Goal: Task Accomplishment & Management: Use online tool/utility

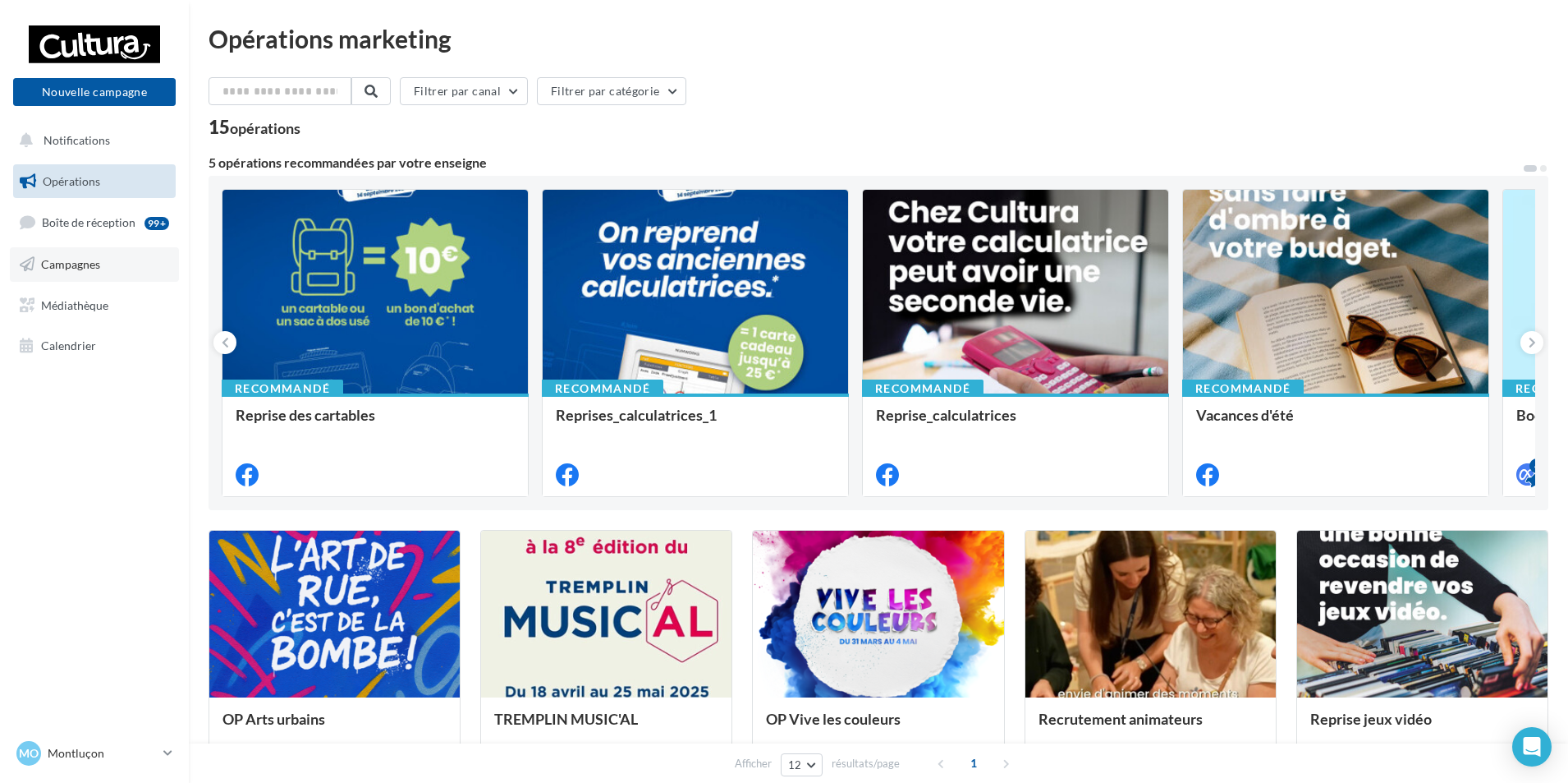
click at [80, 267] on span "Campagnes" at bounding box center [70, 264] width 59 height 14
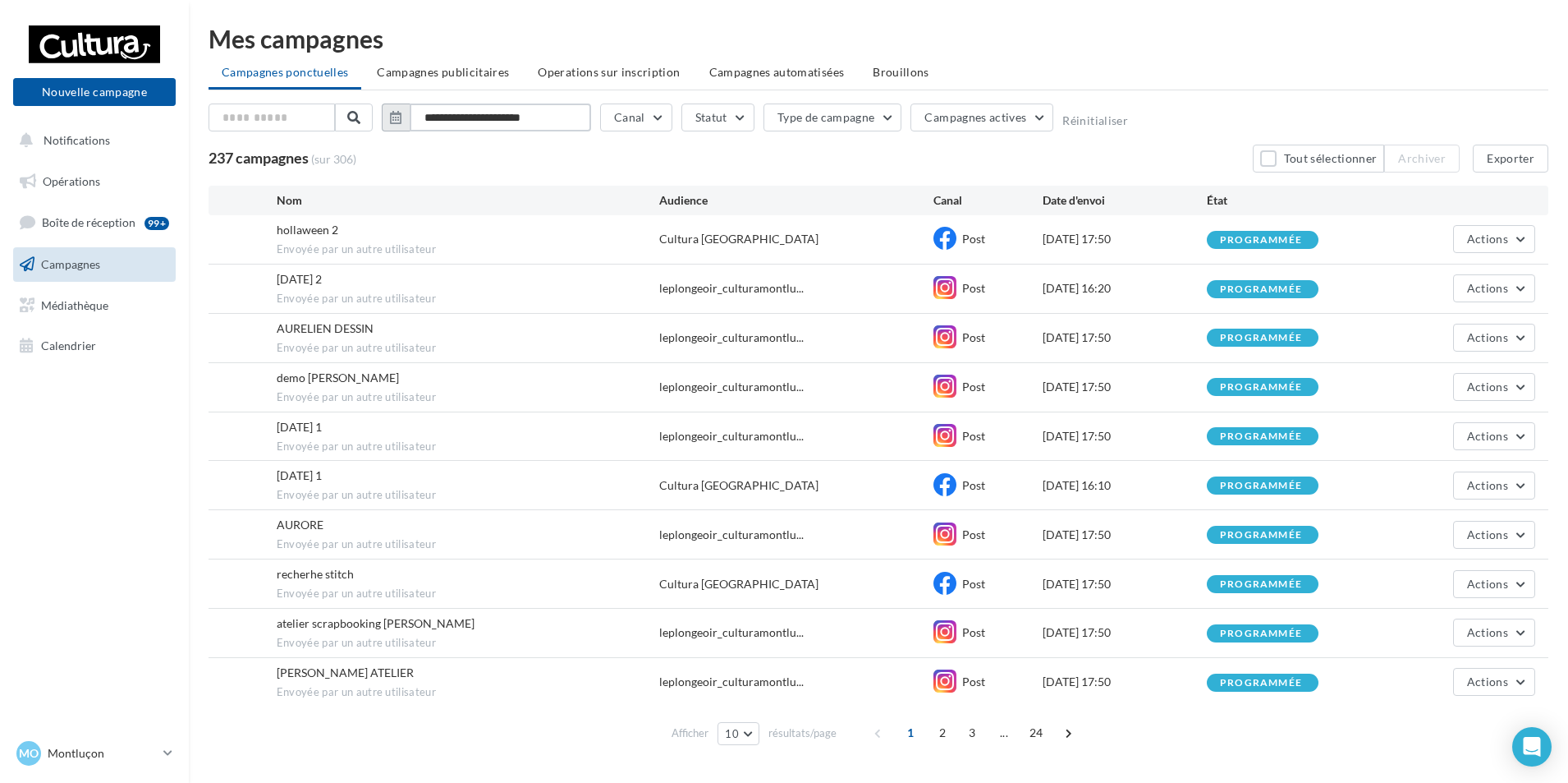
click at [448, 116] on input "**********" at bounding box center [500, 117] width 182 height 28
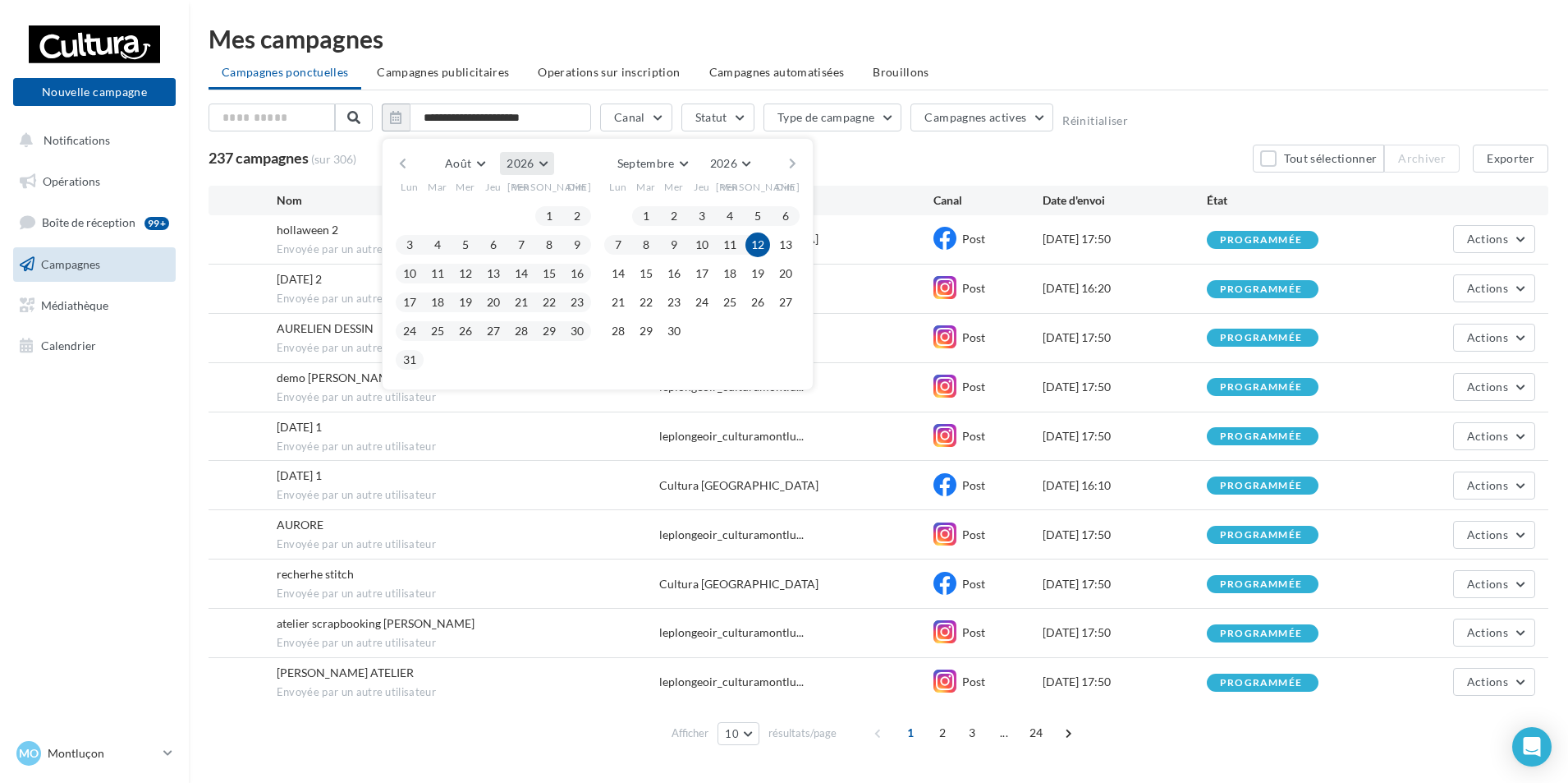
click at [543, 162] on button "2026" at bounding box center [527, 163] width 54 height 23
click at [499, 201] on button "2025" at bounding box center [497, 202] width 115 height 29
drag, startPoint x: 526, startPoint y: 211, endPoint x: 581, endPoint y: 317, distance: 119.4
click at [525, 211] on button "1" at bounding box center [521, 215] width 24 height 24
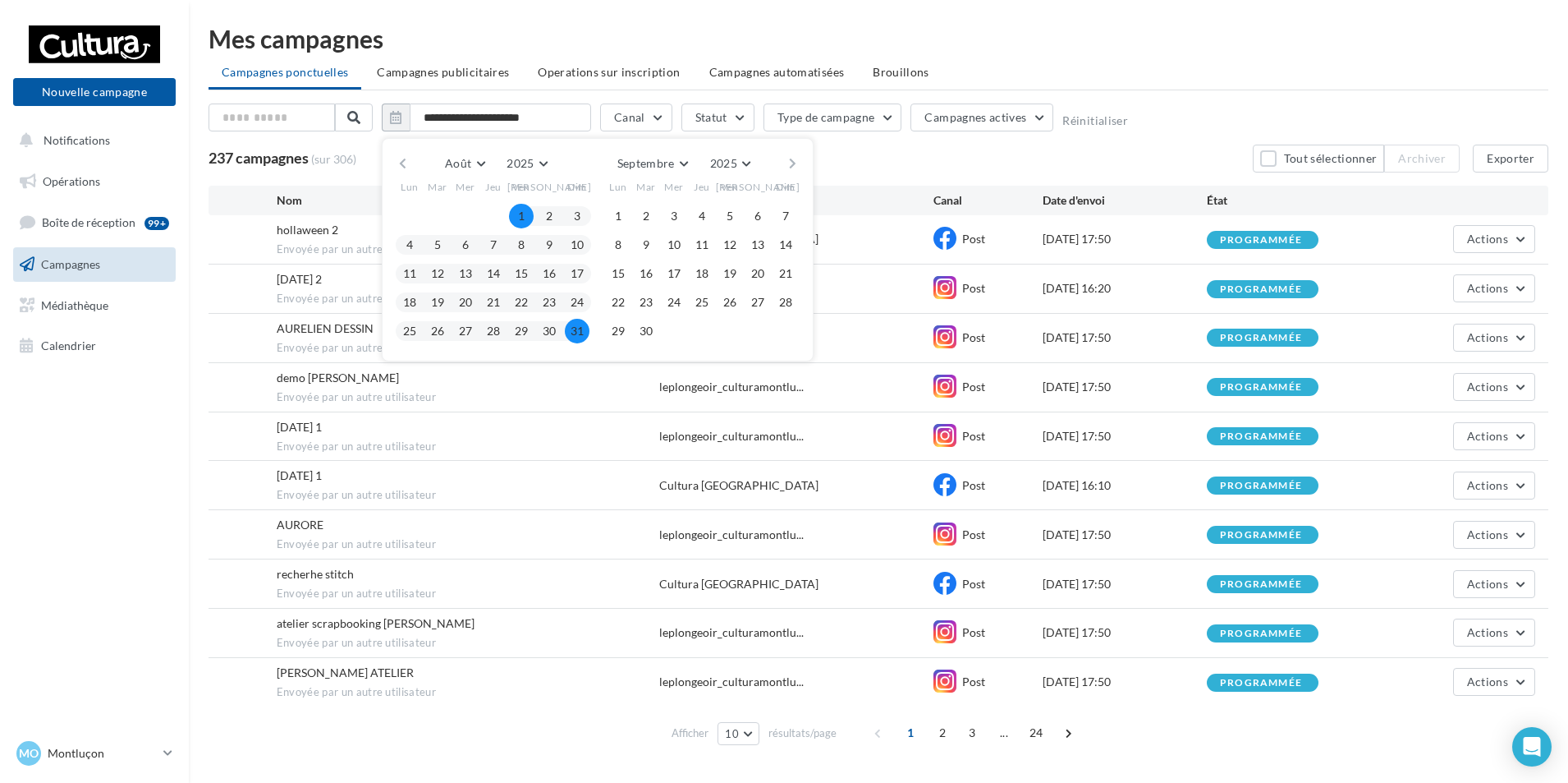
click at [580, 332] on button "31" at bounding box center [576, 330] width 24 height 24
type input "**********"
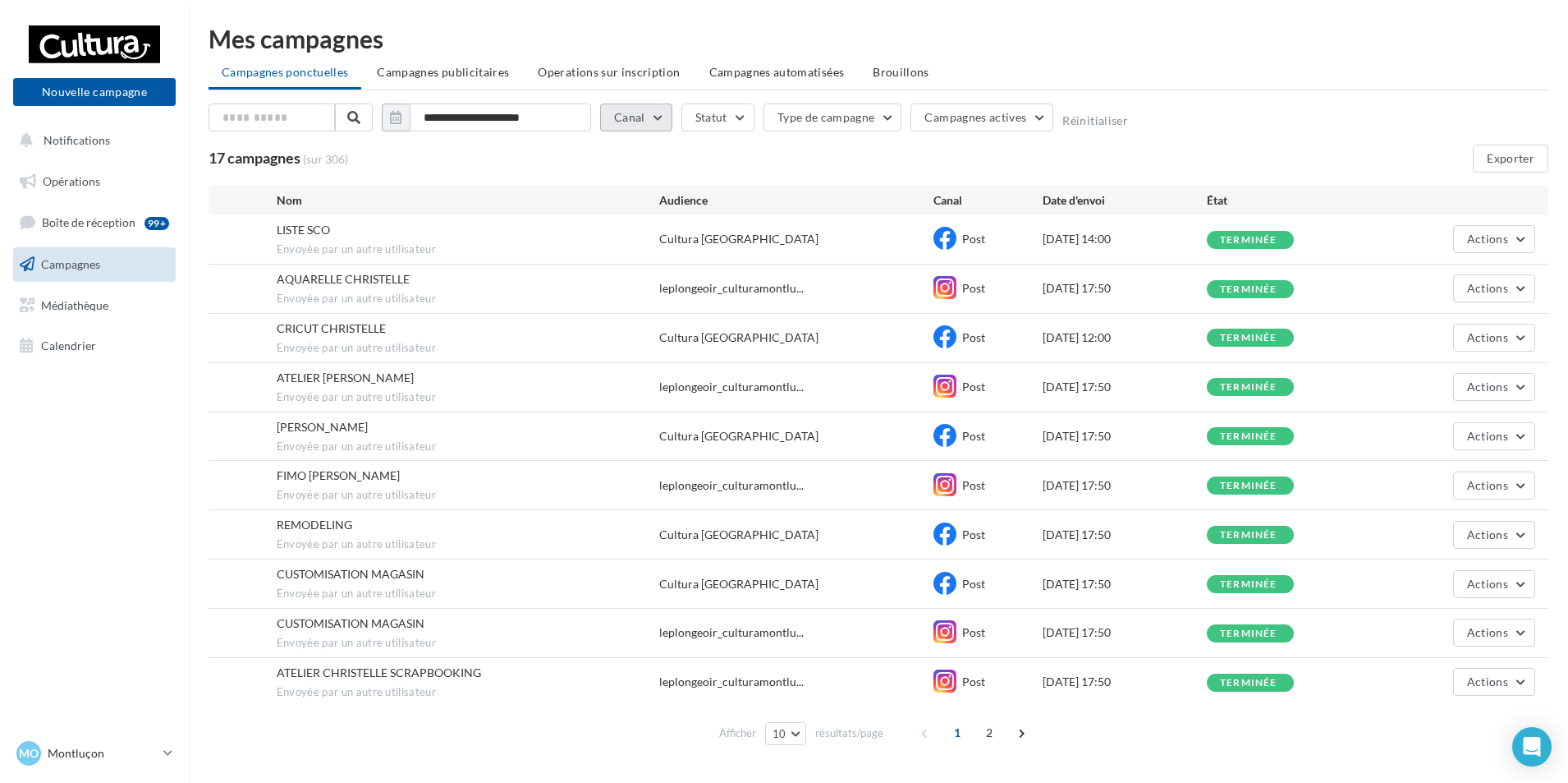
click at [661, 117] on button "Canal" at bounding box center [636, 117] width 72 height 28
click at [664, 224] on div "Instagram" at bounding box center [678, 231] width 82 height 24
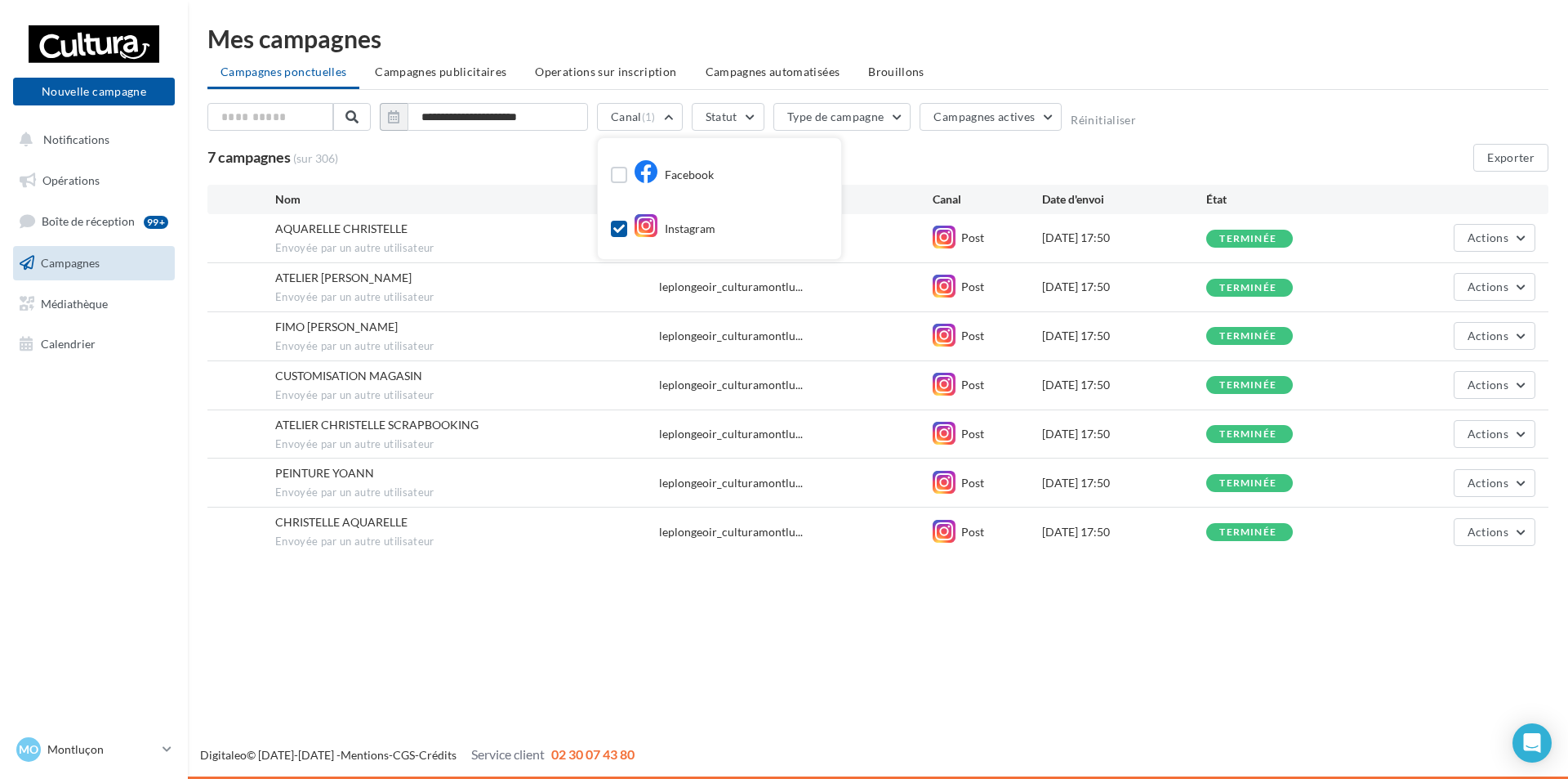
click at [979, 154] on div "7 campagnes (sur 306) Exporter" at bounding box center [878, 158] width 1342 height 28
click at [1523, 153] on button "Exporter" at bounding box center [1511, 158] width 75 height 28
click at [666, 119] on button "Canal (1)" at bounding box center [640, 117] width 86 height 28
click at [616, 232] on icon at bounding box center [619, 229] width 12 height 12
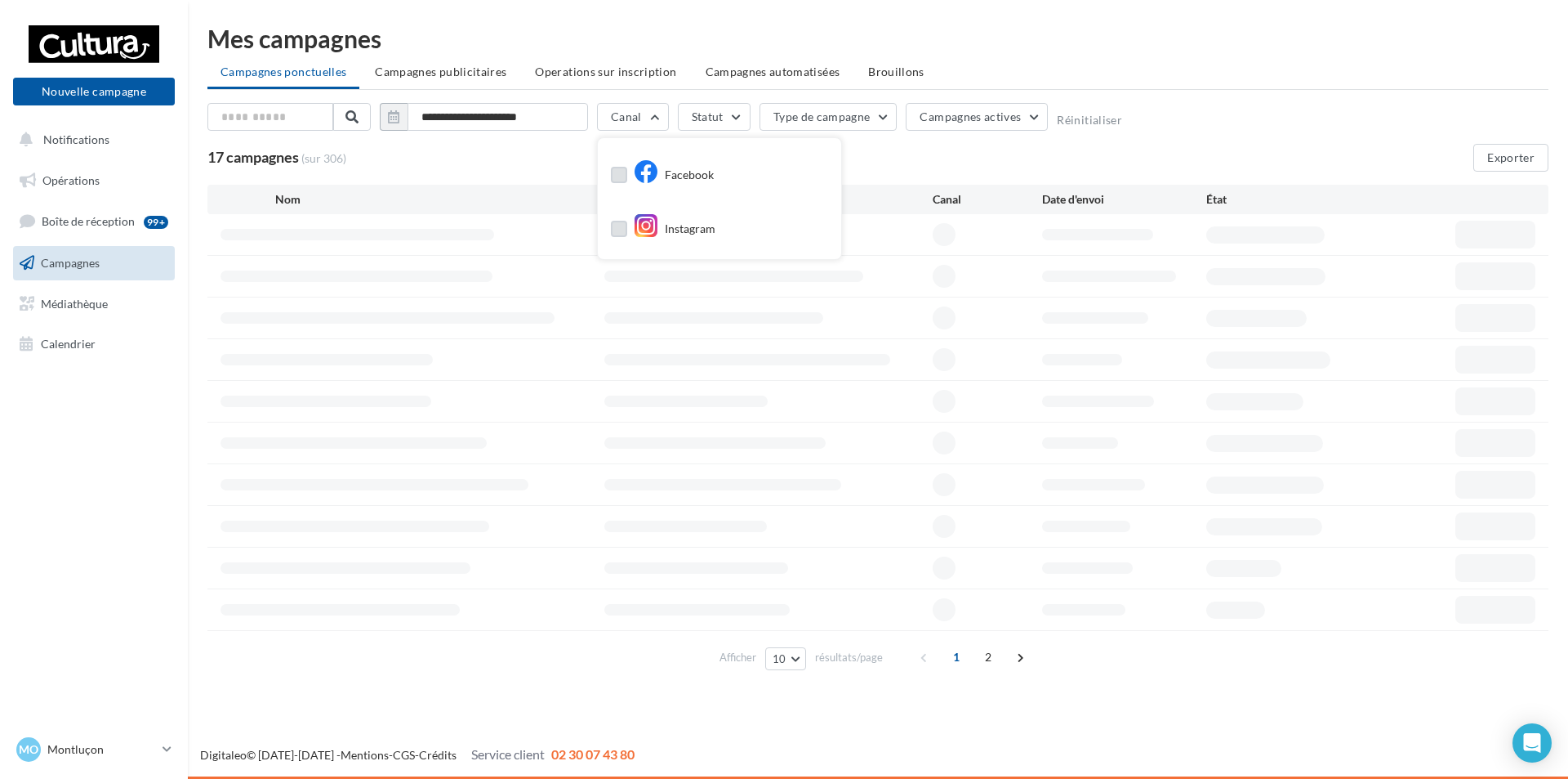
click at [622, 177] on label at bounding box center [618, 174] width 17 height 17
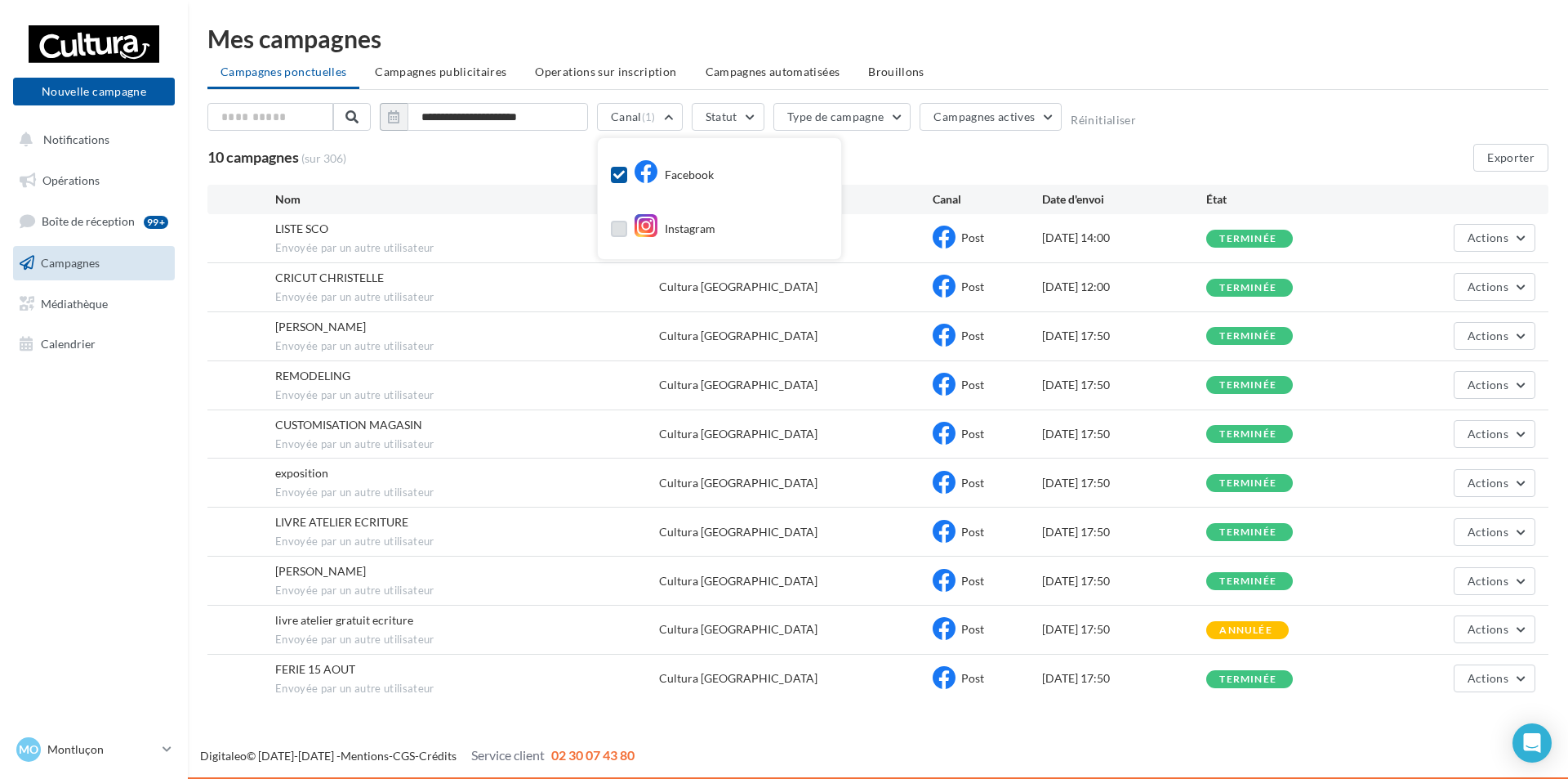
click at [909, 158] on div "10 campagnes (sur 306) Exporter" at bounding box center [878, 158] width 1342 height 28
click at [1500, 154] on button "Exporter" at bounding box center [1502, 158] width 75 height 28
click at [164, 748] on icon at bounding box center [166, 749] width 9 height 14
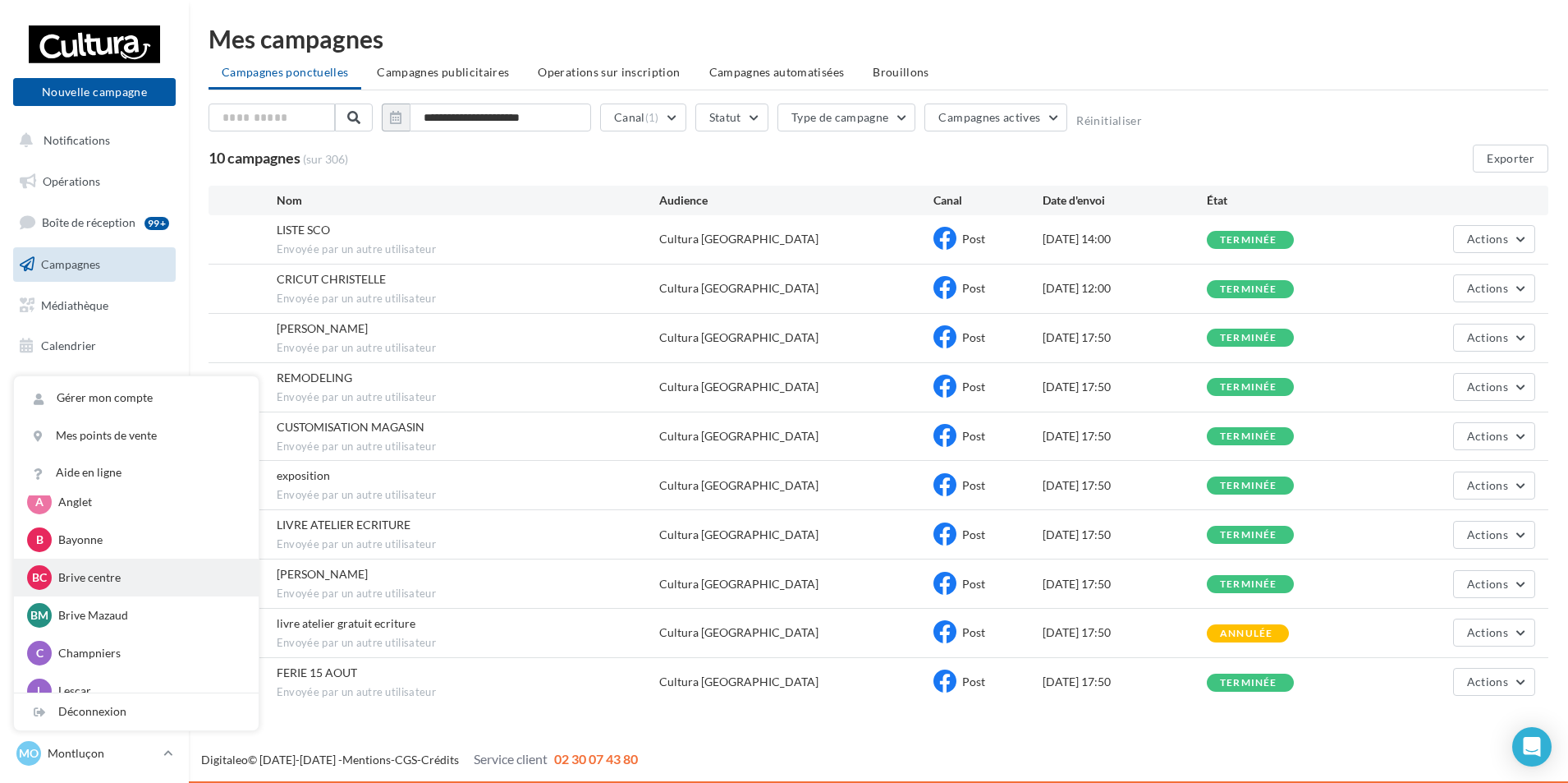
scroll to position [265, 0]
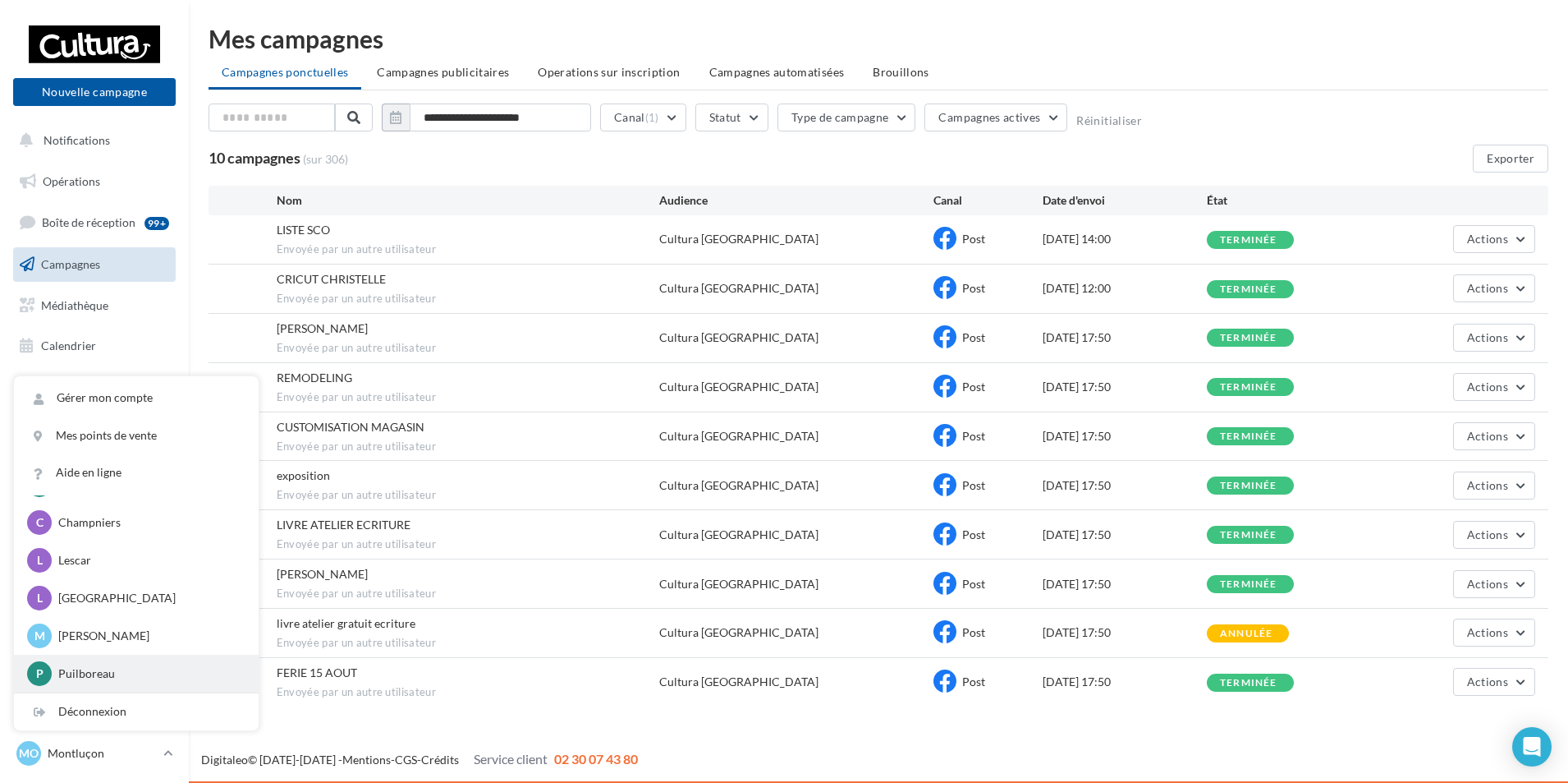
click at [101, 671] on p "Puilboreau" at bounding box center [148, 674] width 181 height 17
